Goal: Information Seeking & Learning: Learn about a topic

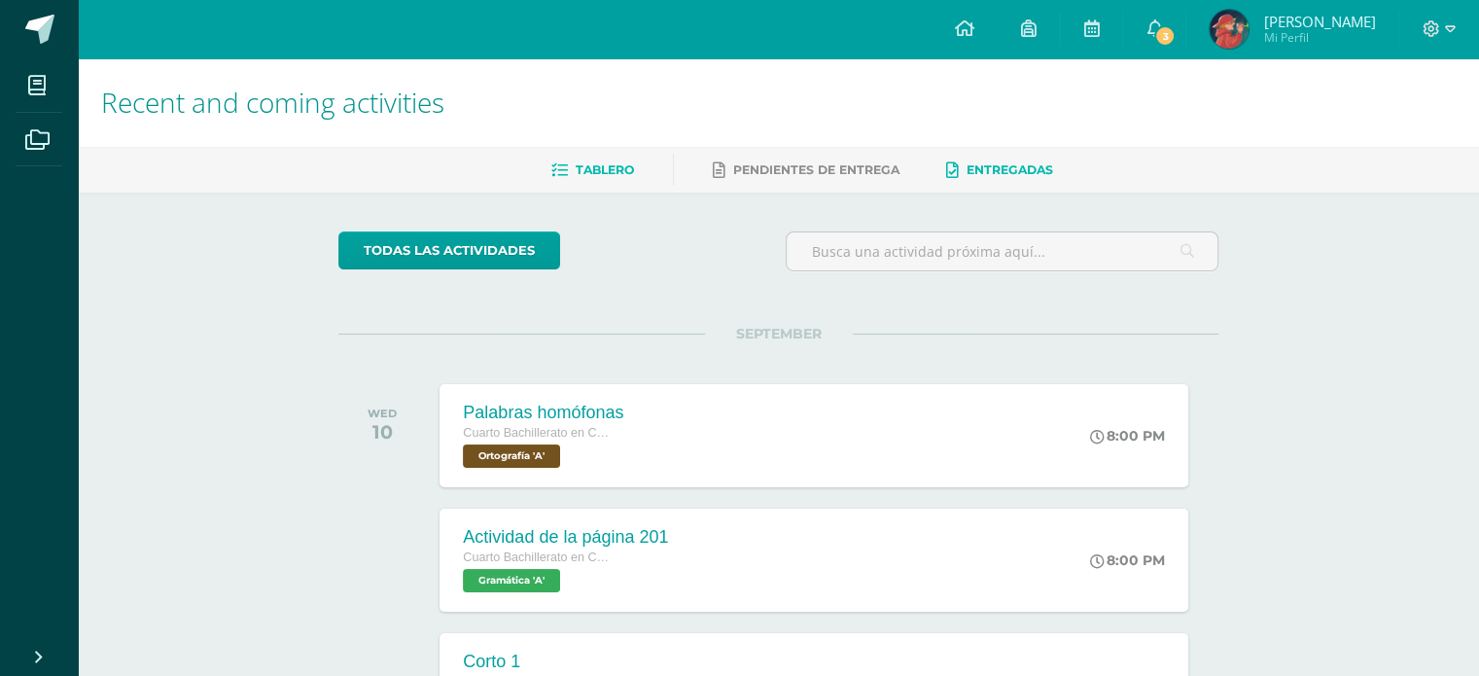
click at [1011, 171] on span "Entregadas" at bounding box center [1009, 169] width 87 height 15
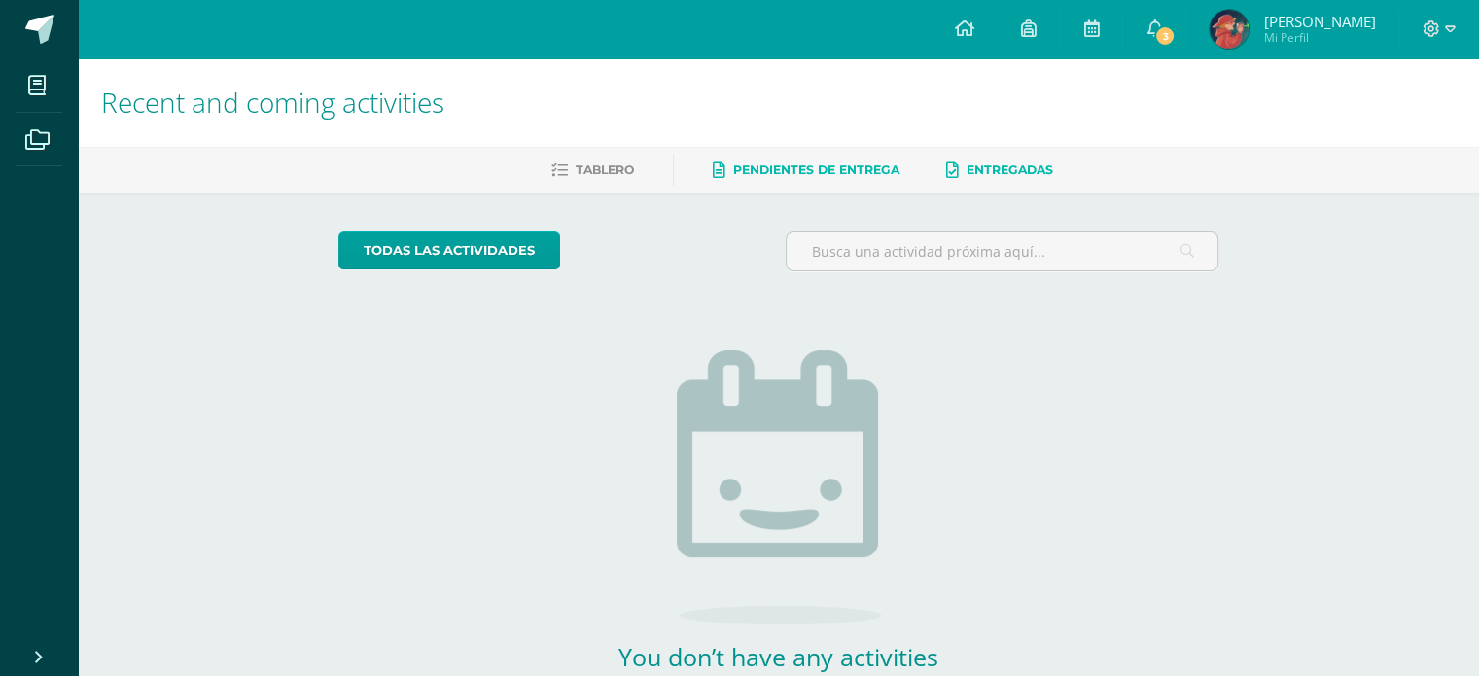
click at [813, 171] on span "Pendientes de entrega" at bounding box center [816, 169] width 166 height 15
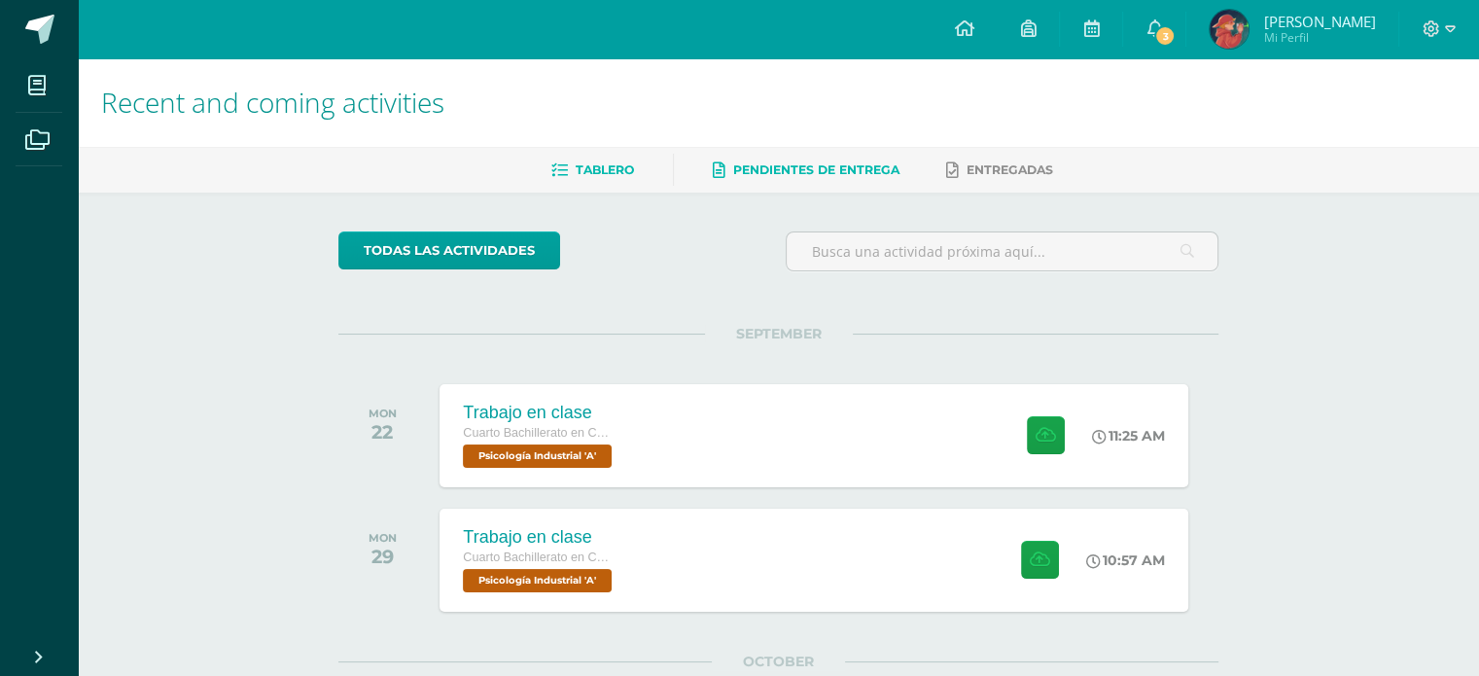
click at [590, 180] on link "Tablero" at bounding box center [592, 170] width 83 height 31
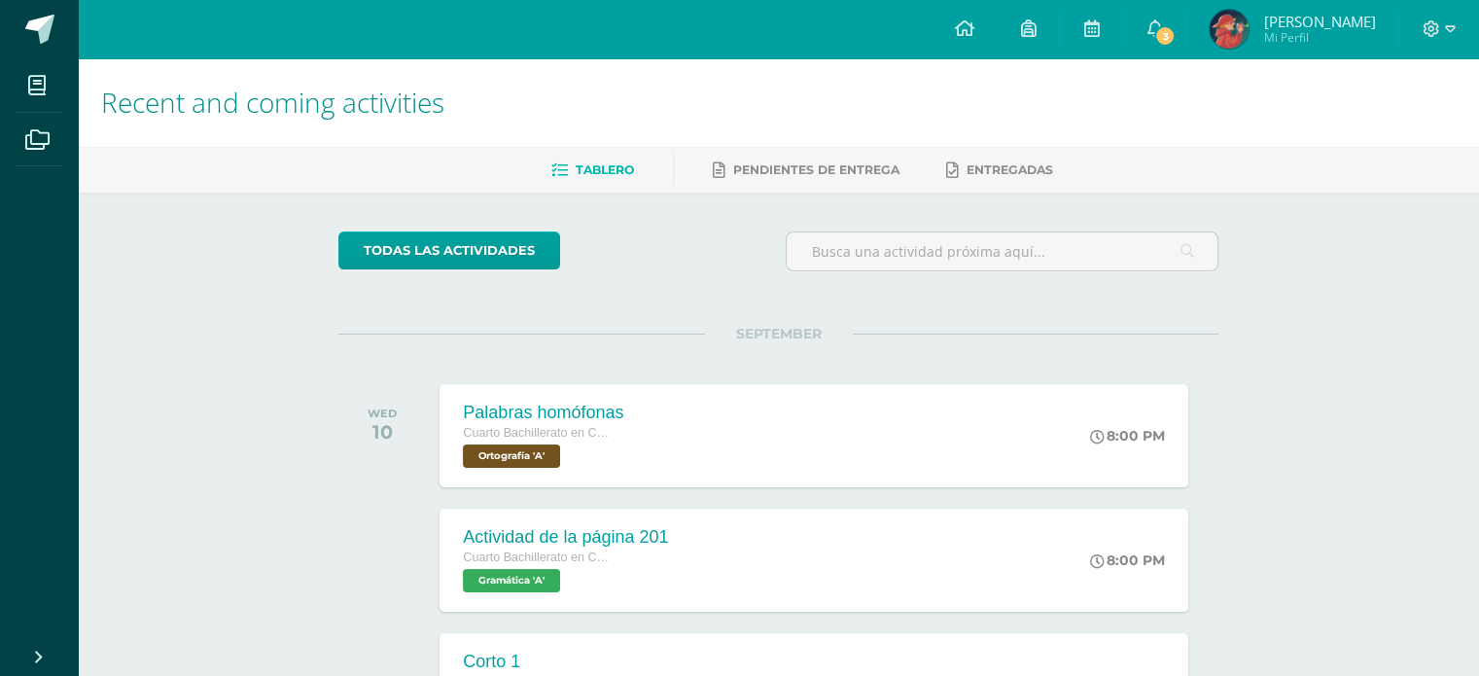
click at [777, 334] on span "SEPTEMBER" at bounding box center [779, 333] width 148 height 17
click at [1099, 26] on icon at bounding box center [1091, 27] width 16 height 17
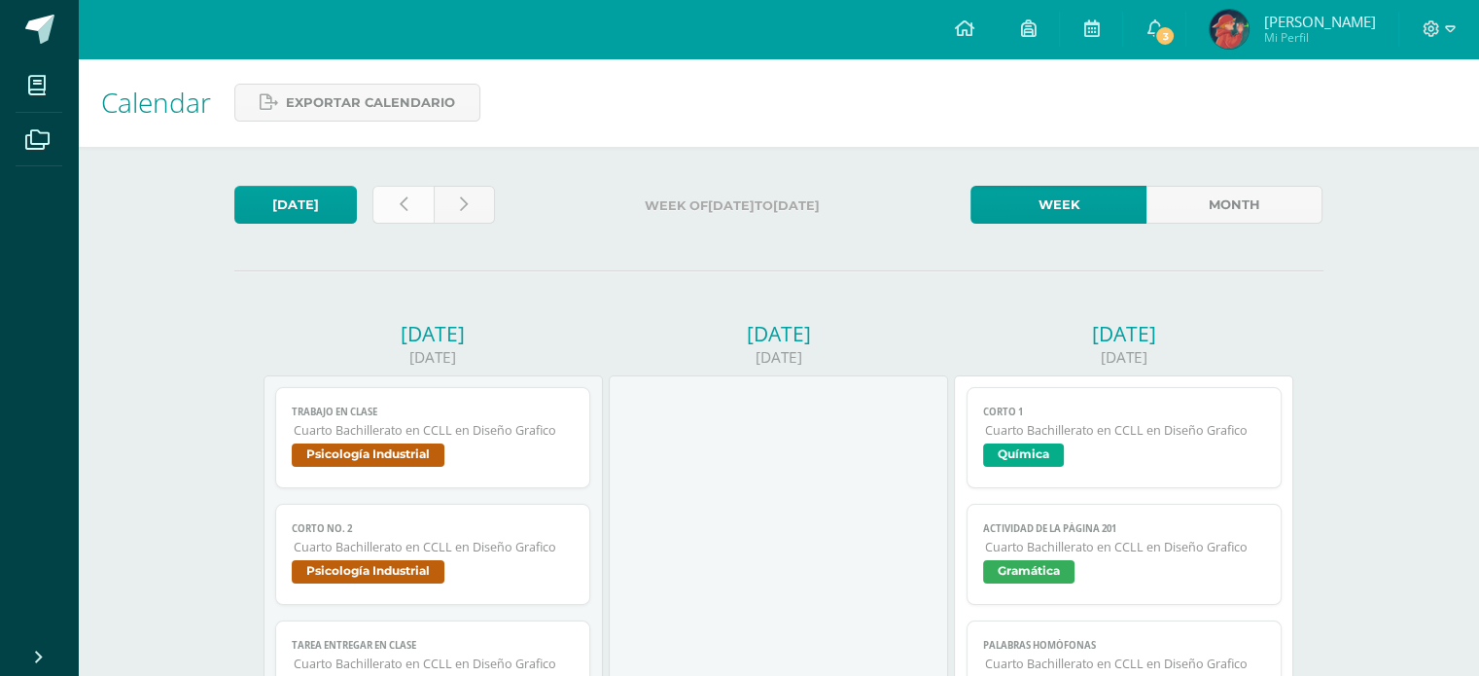
click at [401, 204] on icon at bounding box center [404, 204] width 8 height 17
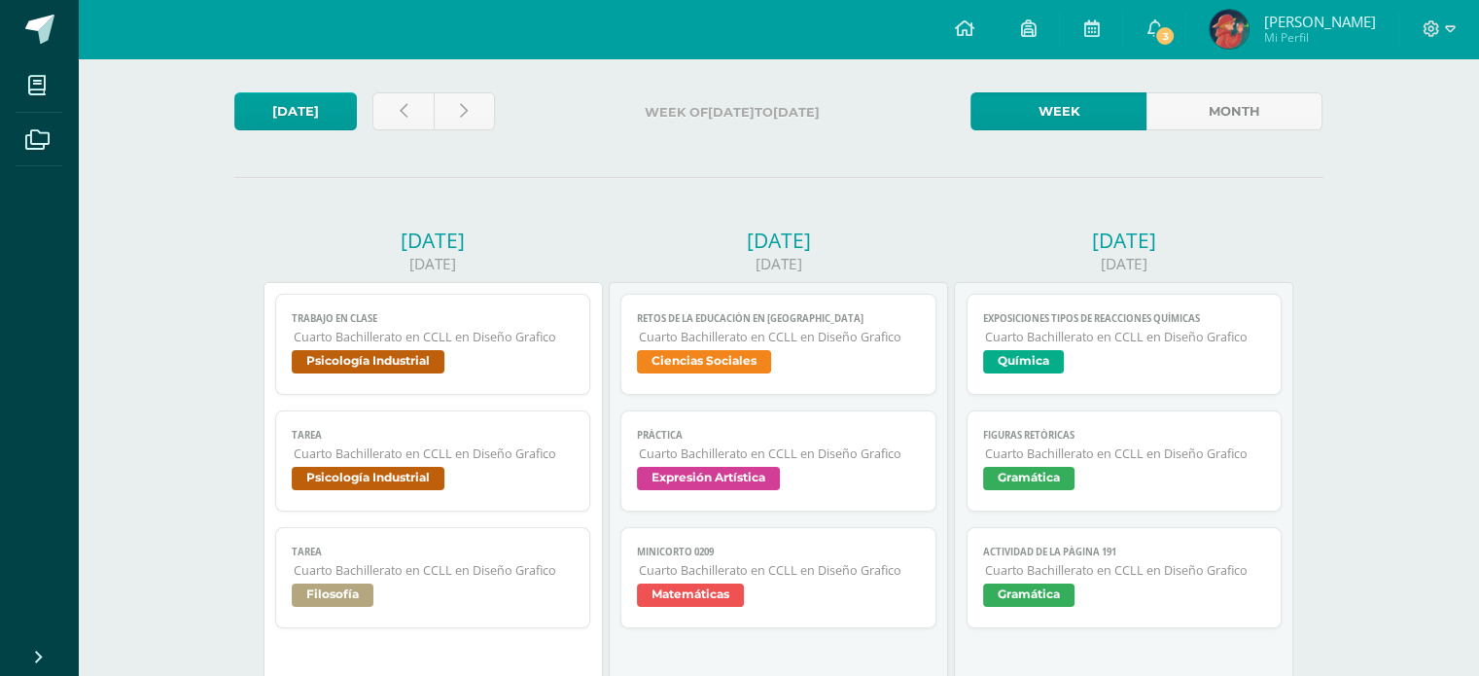
scroll to position [97, 0]
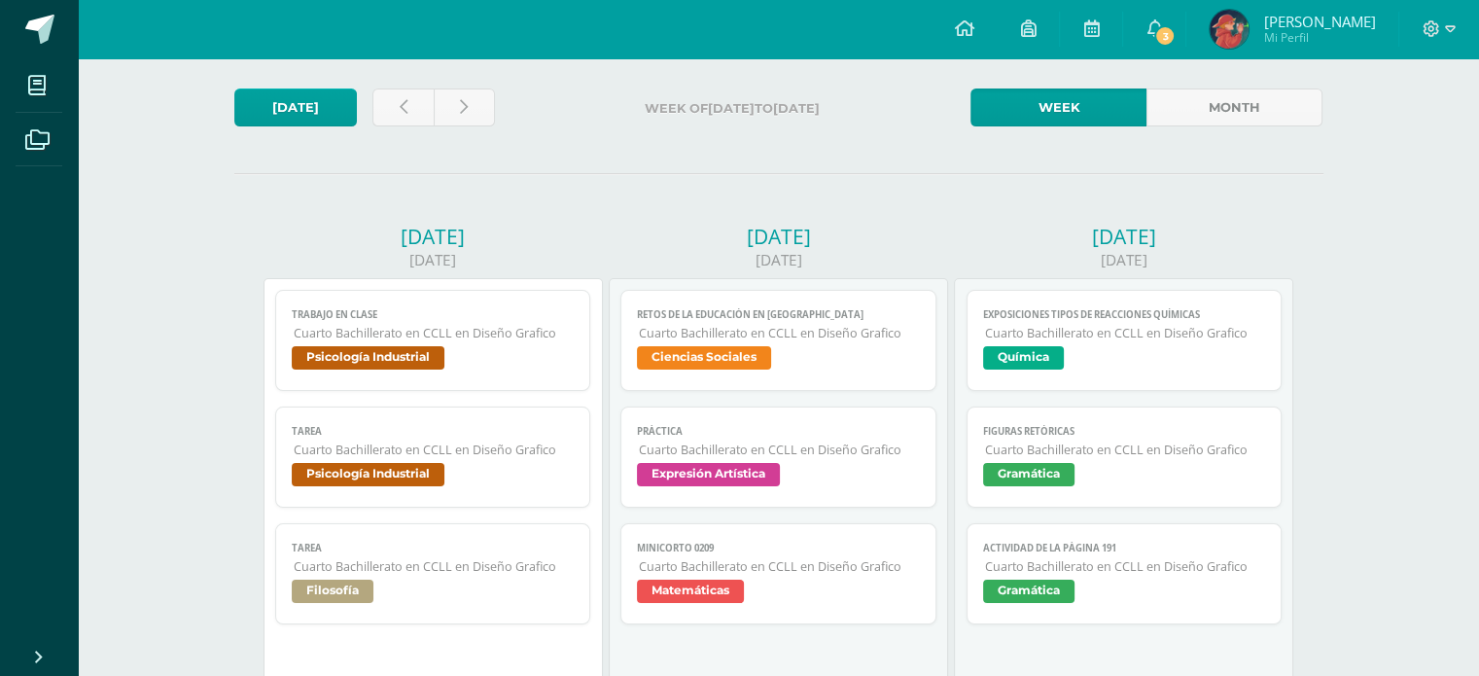
click at [743, 361] on span "Ciencias Sociales" at bounding box center [704, 357] width 134 height 23
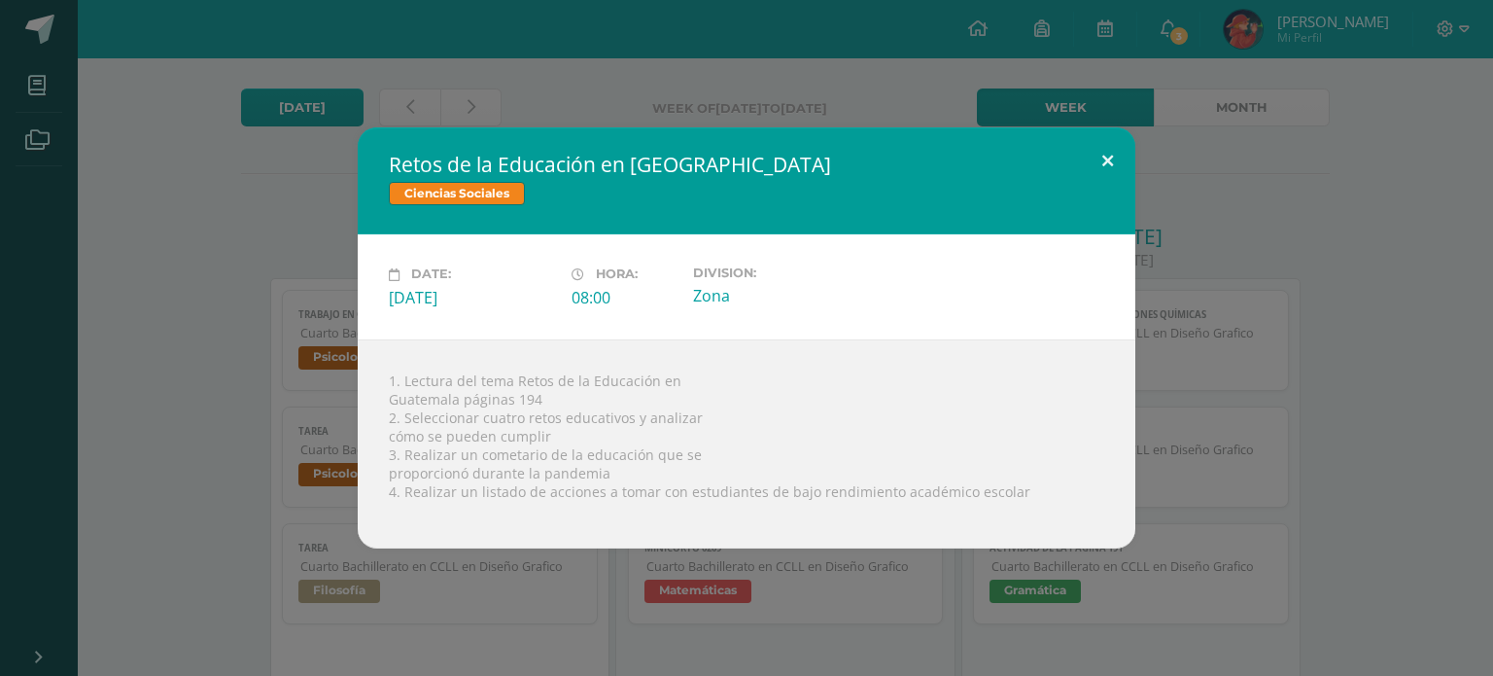
click at [1101, 158] on button at bounding box center [1107, 160] width 55 height 66
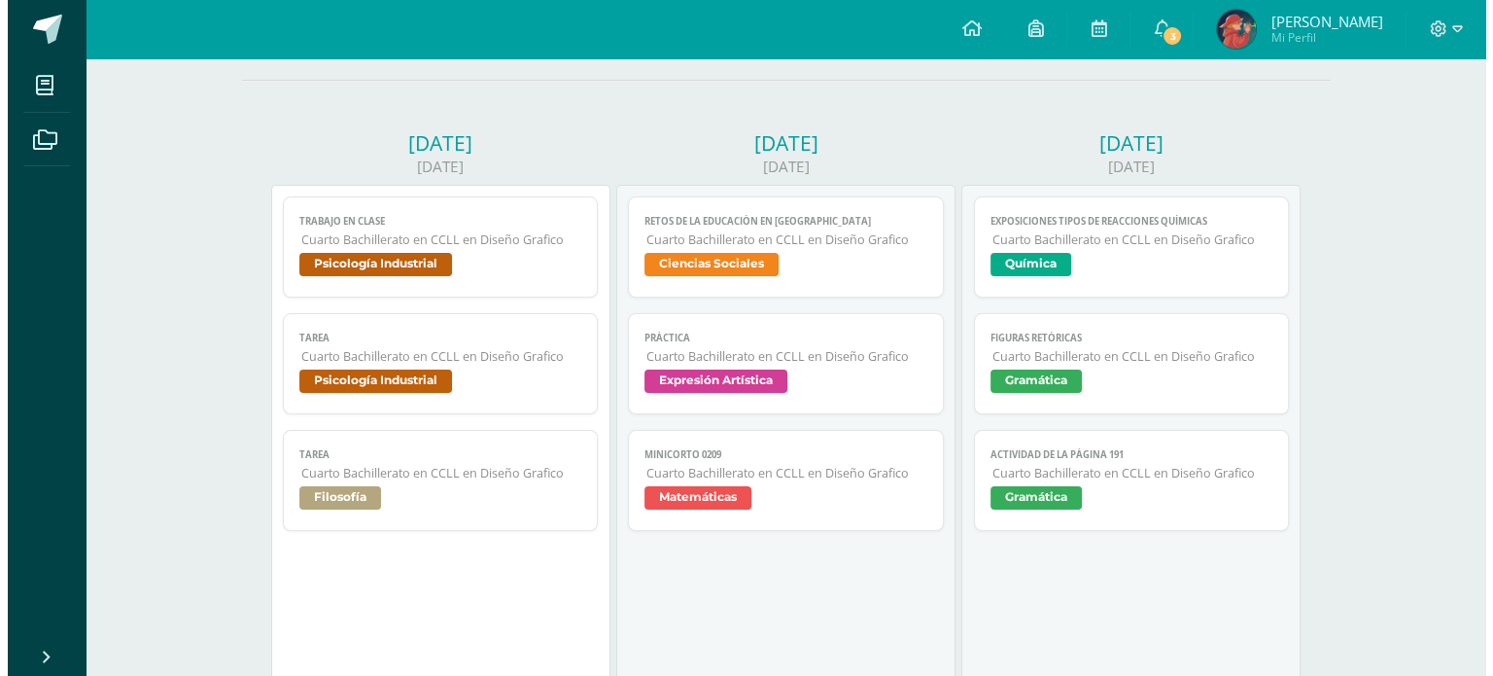
scroll to position [194, 0]
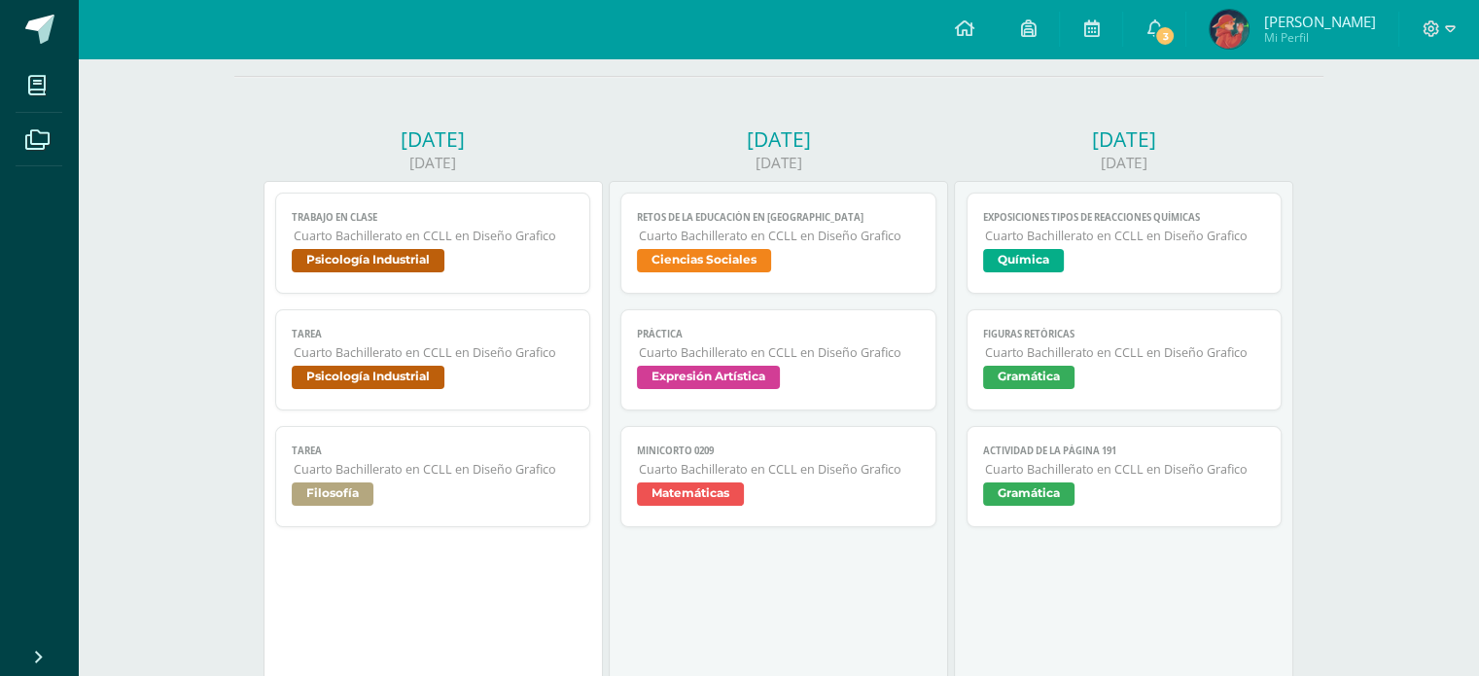
click at [1035, 258] on span "Química" at bounding box center [1023, 260] width 81 height 23
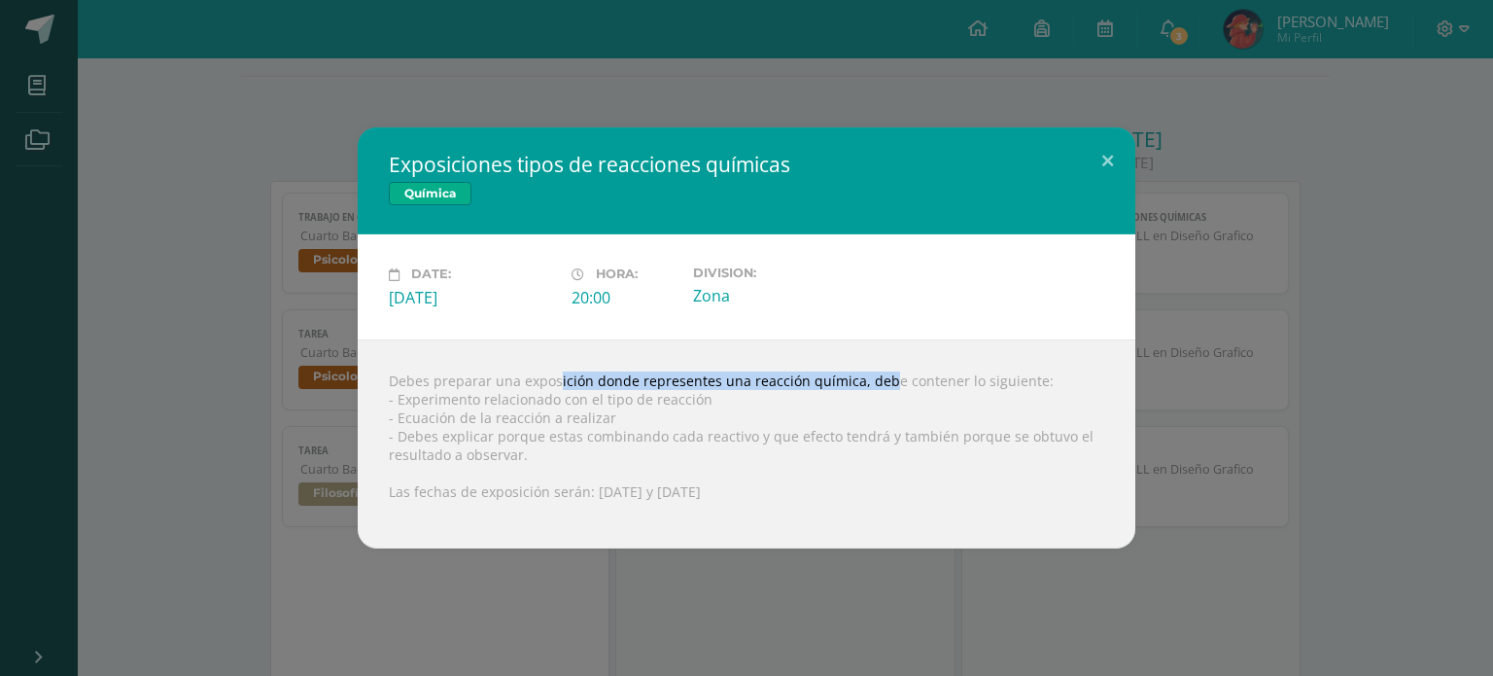
drag, startPoint x: 520, startPoint y: 378, endPoint x: 849, endPoint y: 376, distance: 328.6
click at [849, 376] on div "Debes preparar una exposición donde representes una reacción química, debe cont…" at bounding box center [747, 443] width 778 height 209
copy div "exposición donde representes una reacción química"
